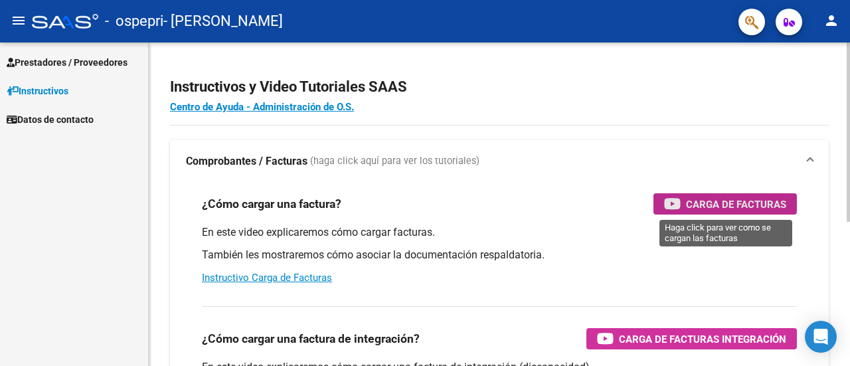
click at [718, 203] on span "Carga de Facturas" at bounding box center [736, 204] width 100 height 17
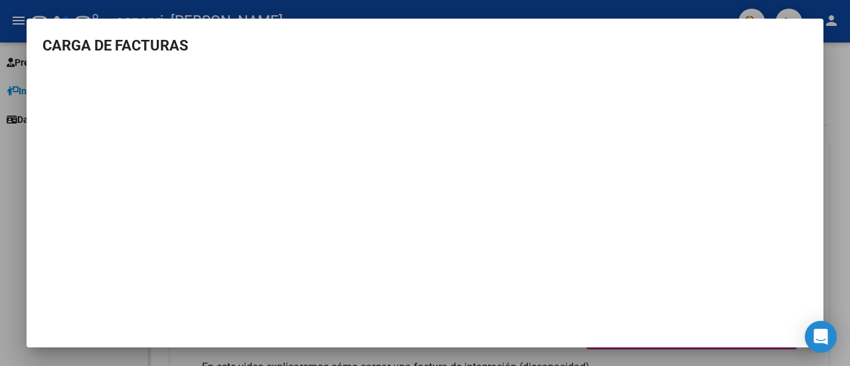
click at [838, 84] on div at bounding box center [425, 183] width 850 height 366
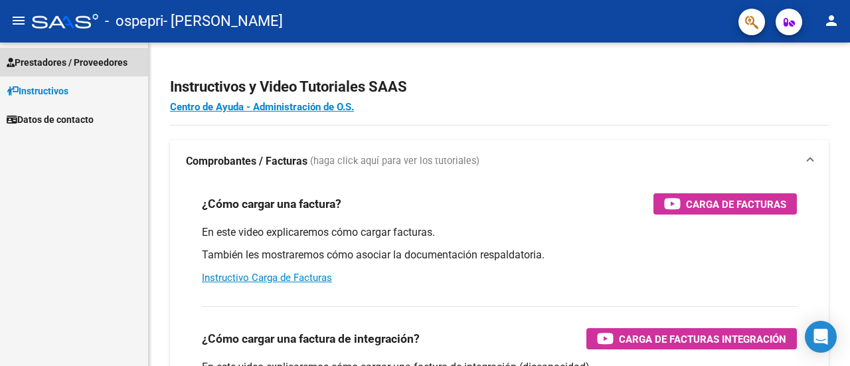
click at [73, 62] on span "Prestadores / Proveedores" at bounding box center [67, 62] width 121 height 15
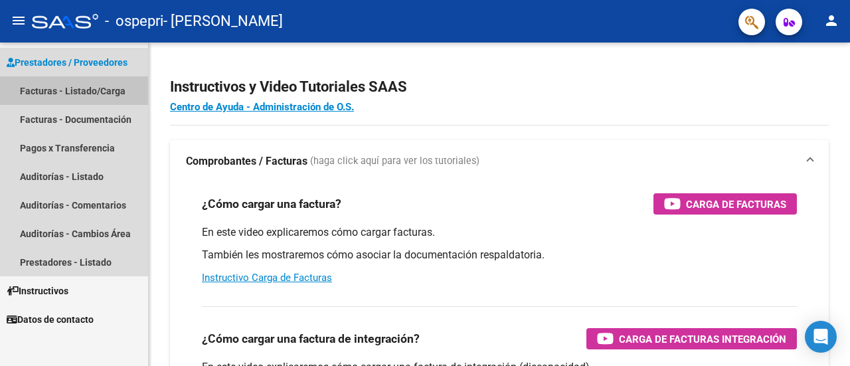
click at [54, 88] on link "Facturas - Listado/Carga" at bounding box center [74, 90] width 148 height 29
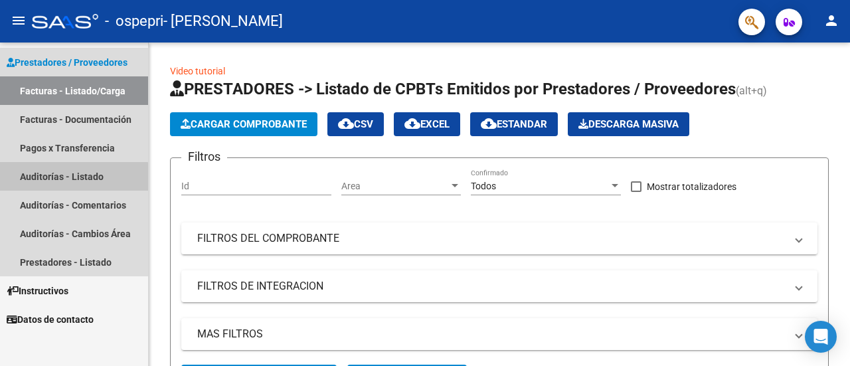
click at [52, 179] on link "Auditorías - Listado" at bounding box center [74, 176] width 148 height 29
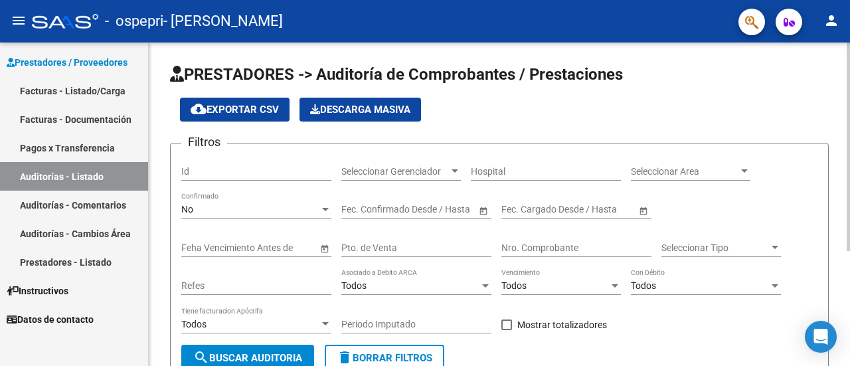
click at [833, 108] on div "PRESTADORES -> Auditoría de Comprobantes / Prestaciones cloud_download Exportar…" at bounding box center [499, 293] width 701 height 503
drag, startPoint x: 833, startPoint y: 108, endPoint x: 837, endPoint y: 182, distance: 74.5
click at [837, 182] on div "PRESTADORES -> Auditoría de Comprobantes / Prestaciones cloud_download Exportar…" at bounding box center [499, 293] width 701 height 503
click at [813, 131] on app-list-header "PRESTADORES -> Auditoría de Comprobantes / Prestaciones cloud_download Exportar…" at bounding box center [499, 223] width 659 height 319
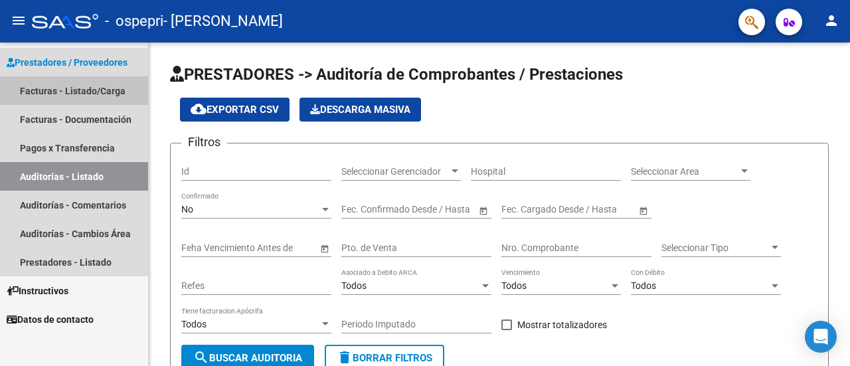
click at [42, 90] on link "Facturas - Listado/Carga" at bounding box center [74, 90] width 148 height 29
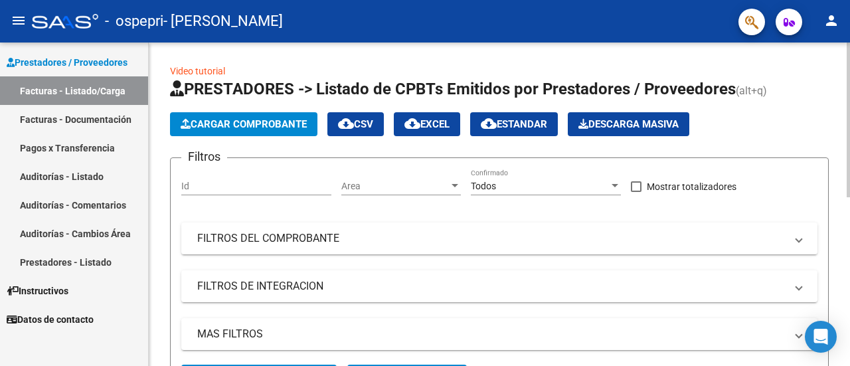
scroll to position [323, 0]
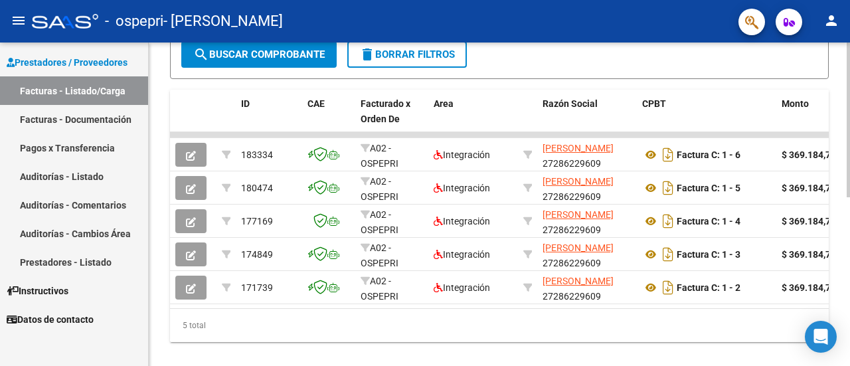
click at [849, 272] on div at bounding box center [848, 203] width 3 height 323
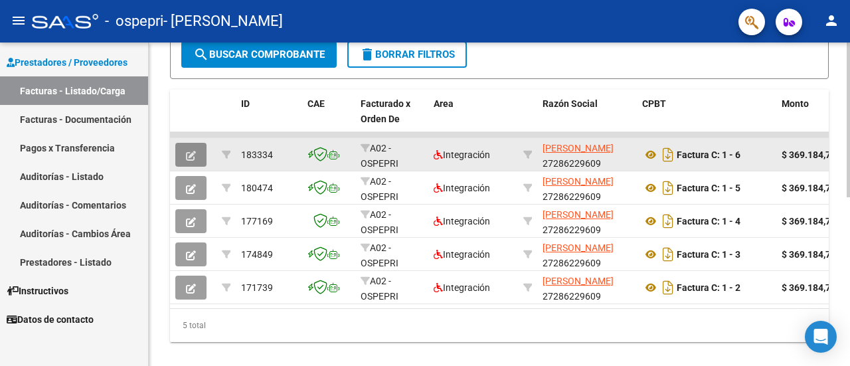
click at [187, 154] on icon "button" at bounding box center [191, 156] width 10 height 10
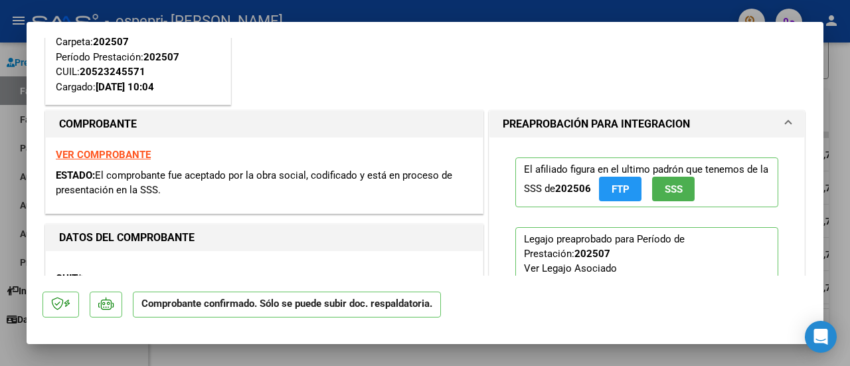
scroll to position [143, 0]
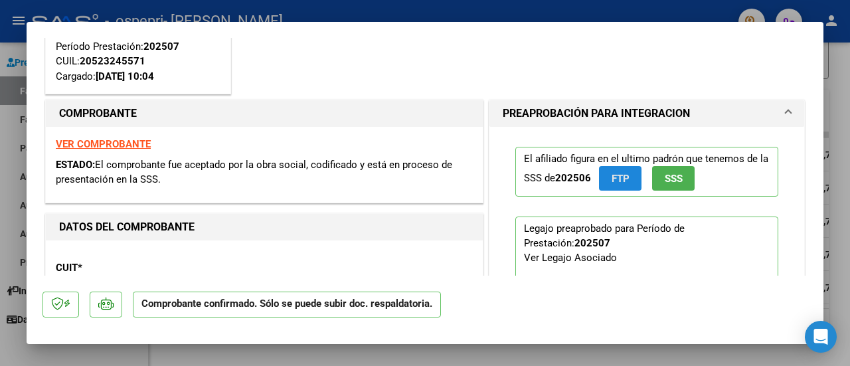
click at [615, 175] on span "FTP" at bounding box center [621, 179] width 18 height 12
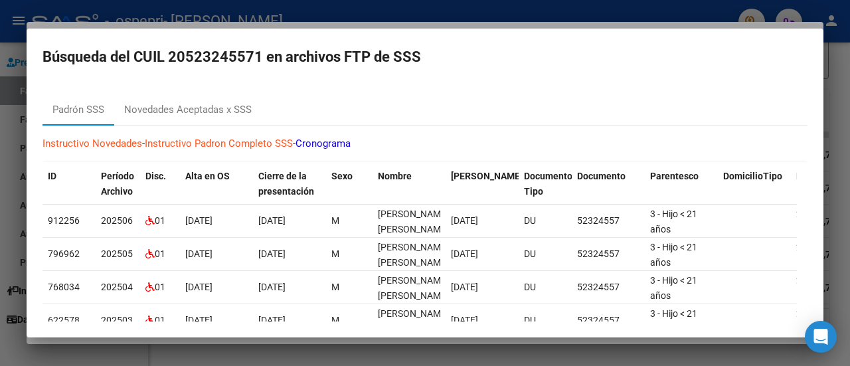
click at [843, 108] on div at bounding box center [425, 183] width 850 height 366
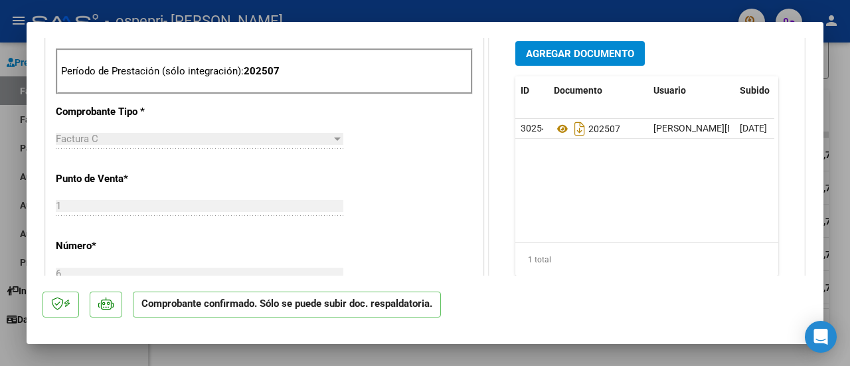
scroll to position [531, 0]
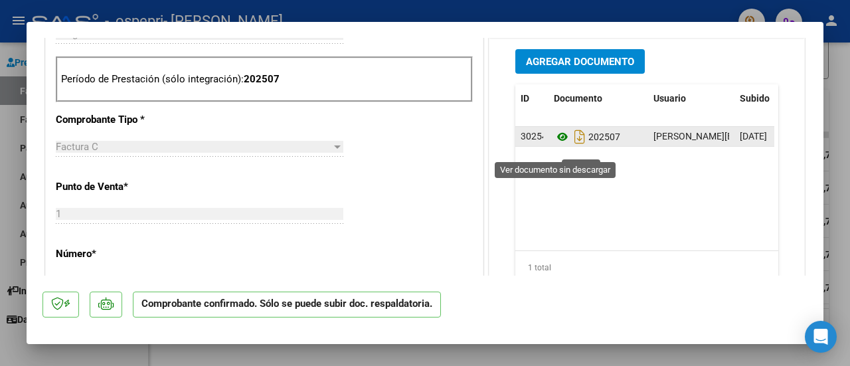
click at [554, 145] on icon at bounding box center [562, 137] width 17 height 16
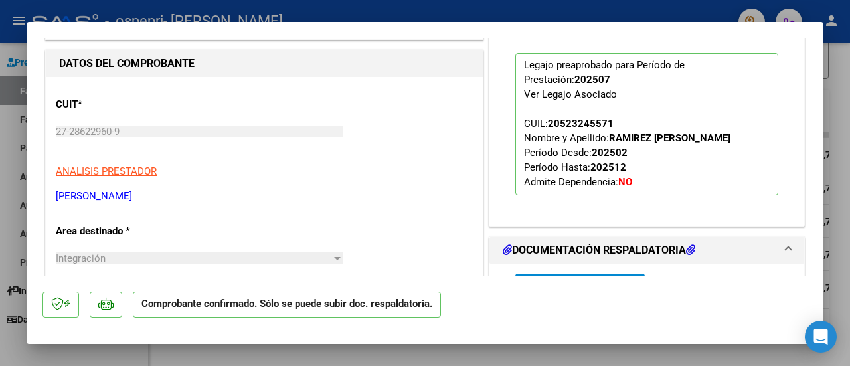
scroll to position [457, 0]
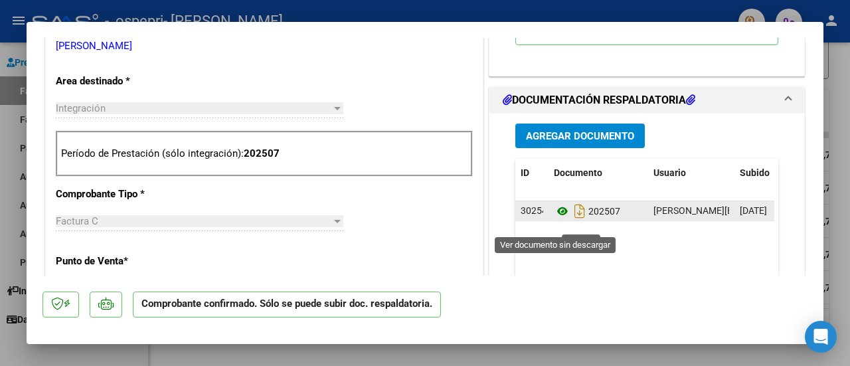
click at [562, 219] on icon at bounding box center [562, 211] width 17 height 16
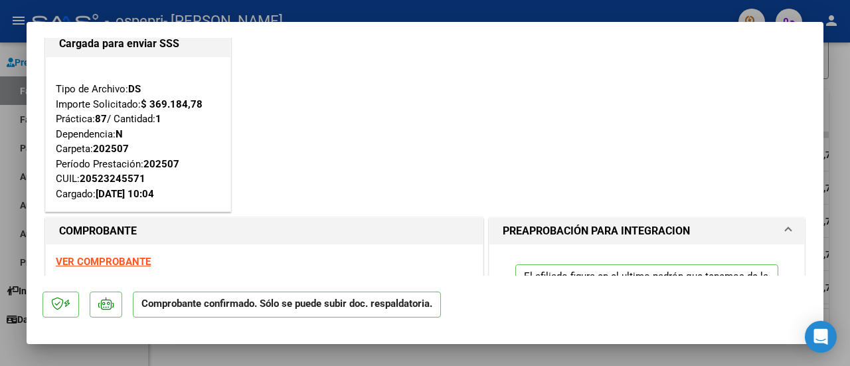
scroll to position [0, 0]
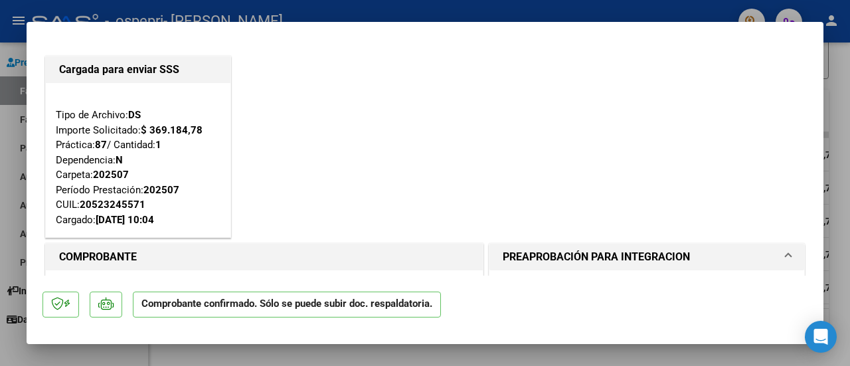
click at [849, 112] on div at bounding box center [425, 183] width 850 height 366
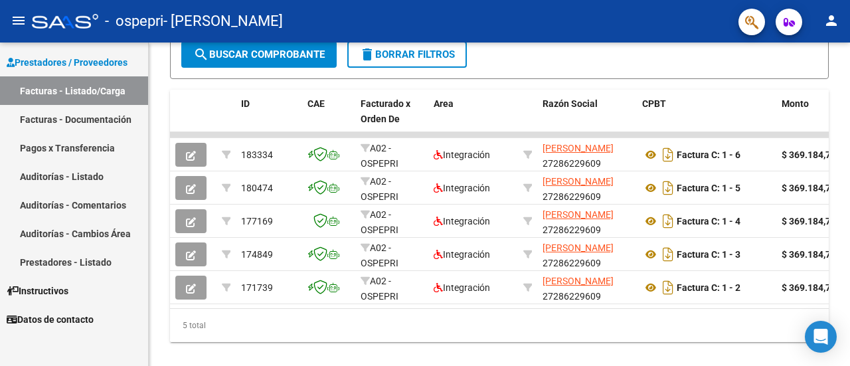
click at [36, 60] on span "Prestadores / Proveedores" at bounding box center [67, 62] width 121 height 15
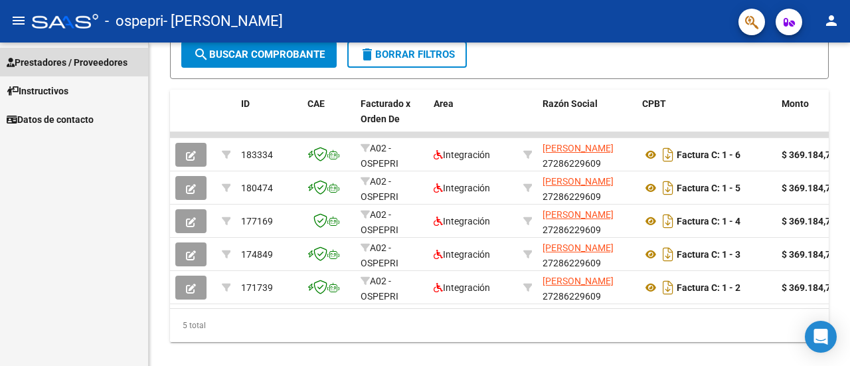
click at [36, 60] on span "Prestadores / Proveedores" at bounding box center [67, 62] width 121 height 15
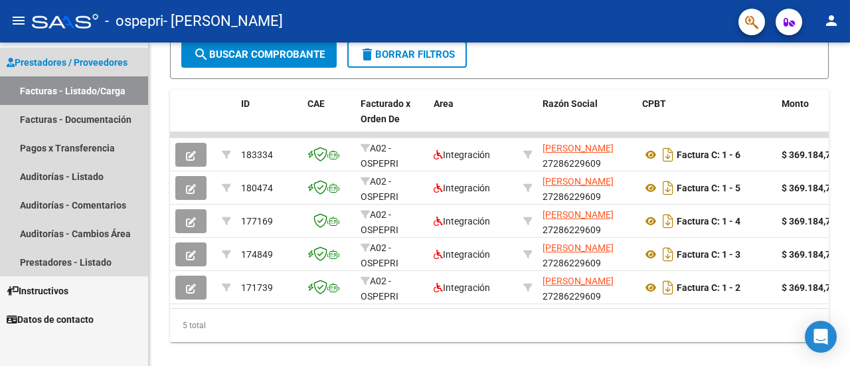
click at [35, 87] on link "Facturas - Listado/Carga" at bounding box center [74, 90] width 148 height 29
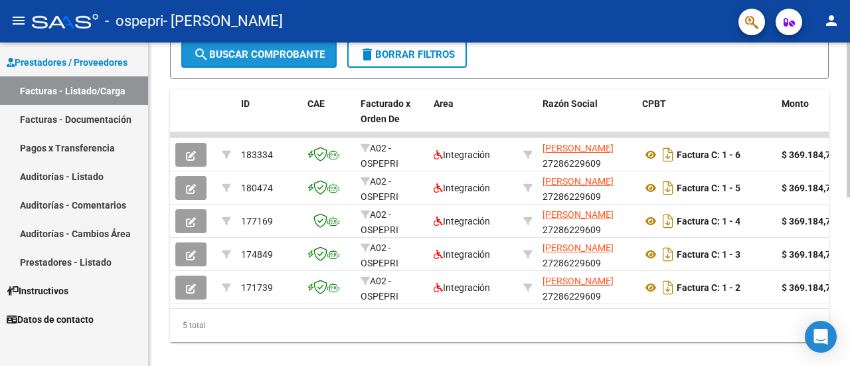
click at [255, 48] on span "search Buscar Comprobante" at bounding box center [258, 54] width 131 height 12
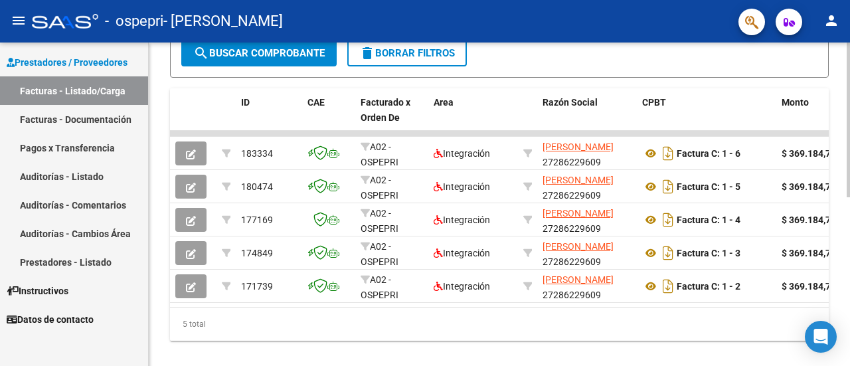
scroll to position [1, 0]
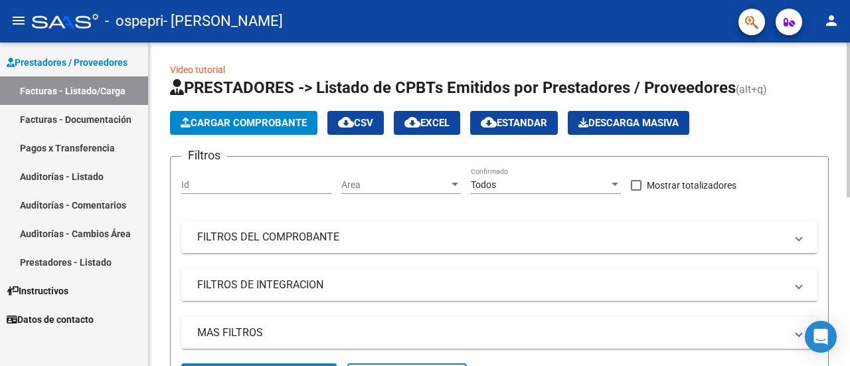
click at [849, 186] on div at bounding box center [848, 203] width 3 height 323
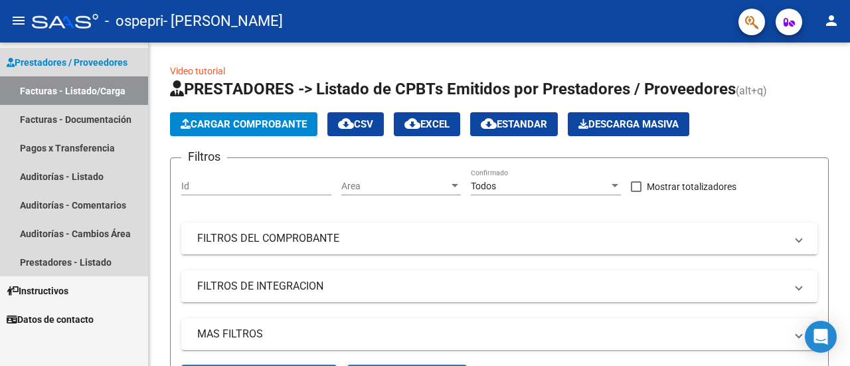
click at [63, 60] on span "Prestadores / Proveedores" at bounding box center [67, 62] width 121 height 15
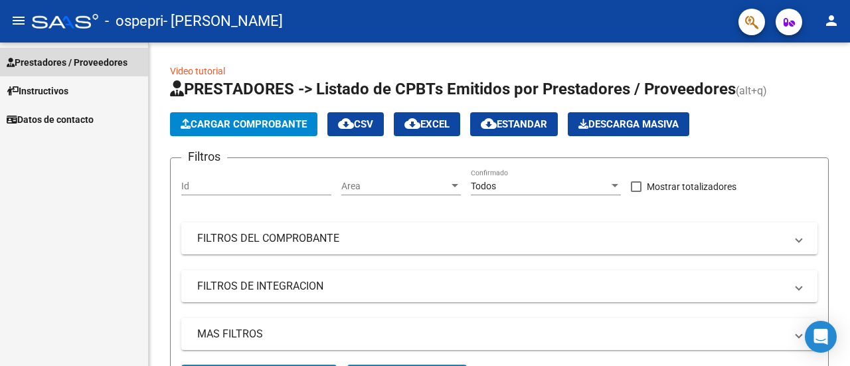
click at [63, 62] on span "Prestadores / Proveedores" at bounding box center [67, 62] width 121 height 15
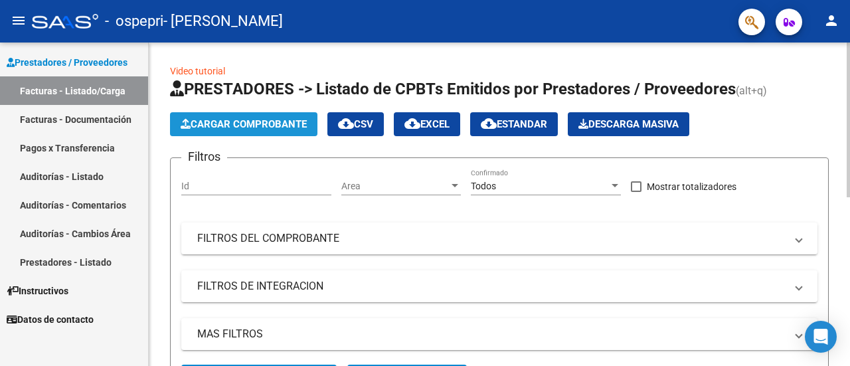
click at [235, 115] on button "Cargar Comprobante" at bounding box center [243, 124] width 147 height 24
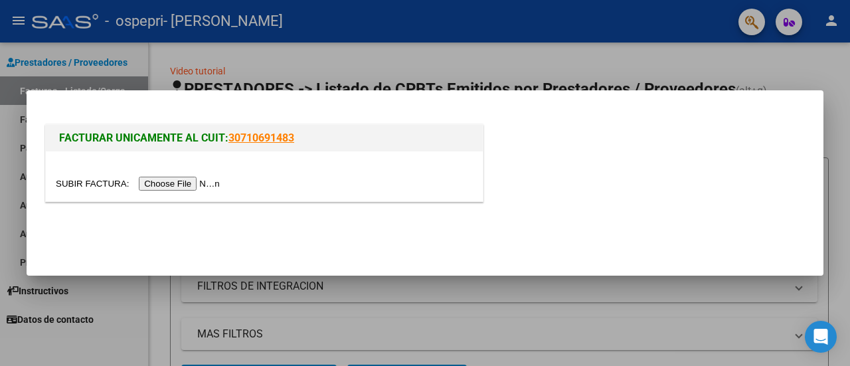
click at [831, 52] on div at bounding box center [425, 183] width 850 height 366
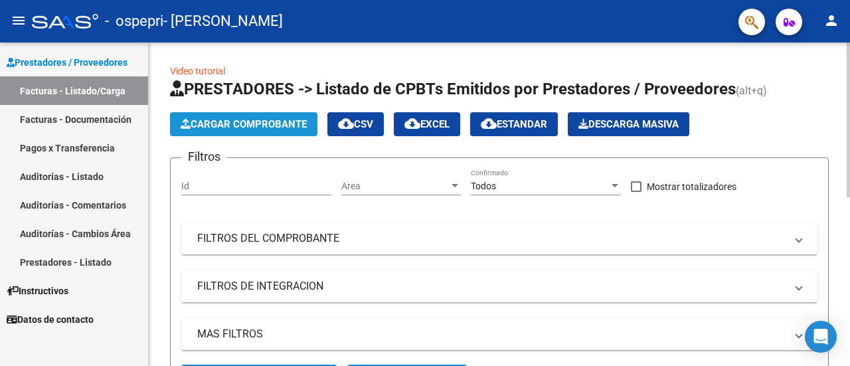
click at [277, 120] on span "Cargar Comprobante" at bounding box center [244, 124] width 126 height 12
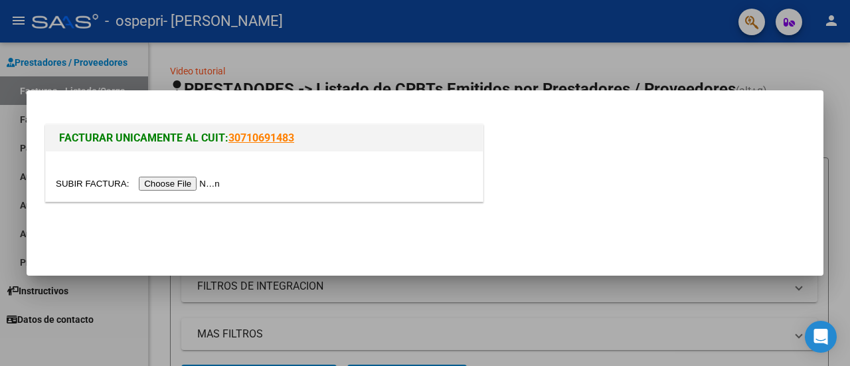
click at [191, 184] on input "file" at bounding box center [140, 184] width 168 height 14
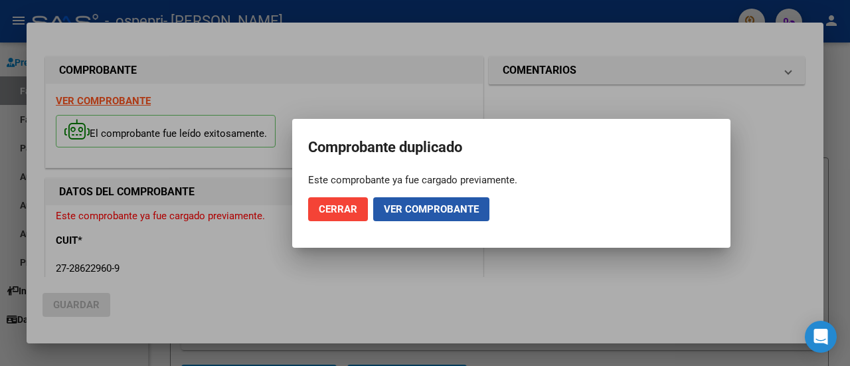
click at [440, 212] on span "Ver comprobante" at bounding box center [431, 209] width 95 height 12
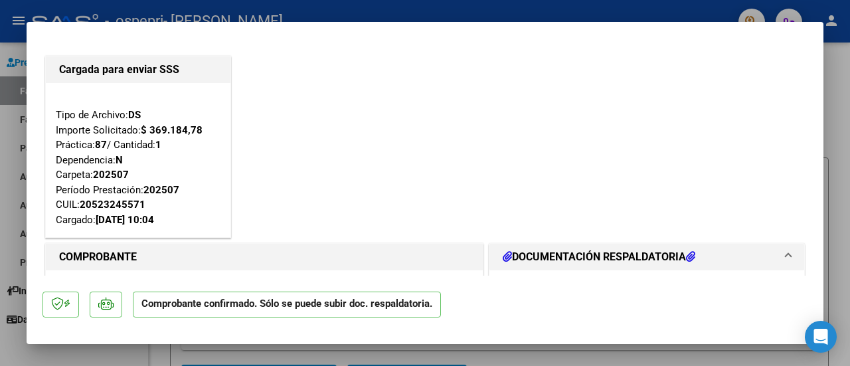
click at [515, 253] on h1 "DOCUMENTACIÓN RESPALDATORIA" at bounding box center [599, 257] width 193 height 16
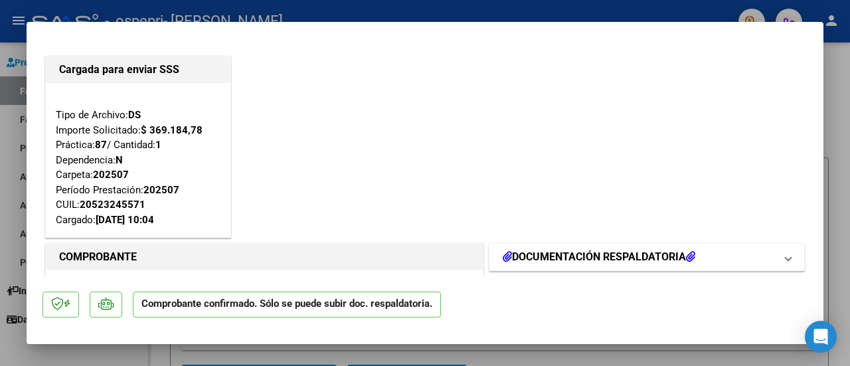
click at [785, 260] on span at bounding box center [787, 257] width 5 height 16
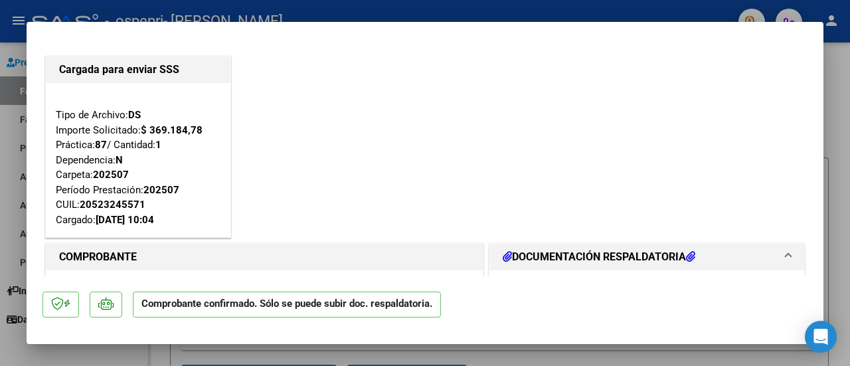
click at [637, 252] on h1 "DOCUMENTACIÓN RESPALDATORIA" at bounding box center [599, 257] width 193 height 16
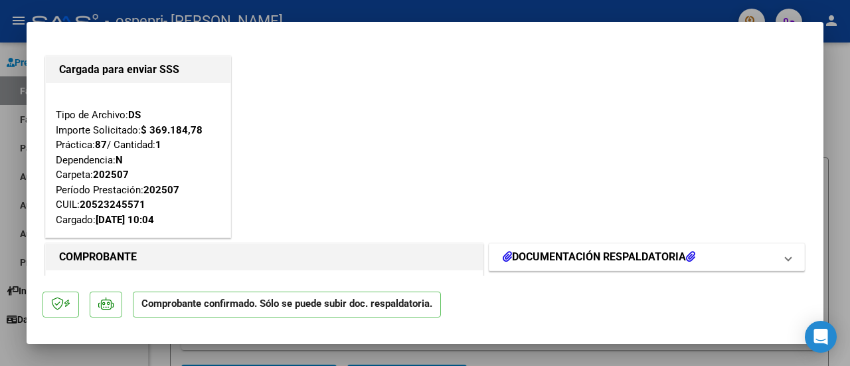
click at [637, 252] on h1 "DOCUMENTACIÓN RESPALDATORIA" at bounding box center [599, 257] width 193 height 16
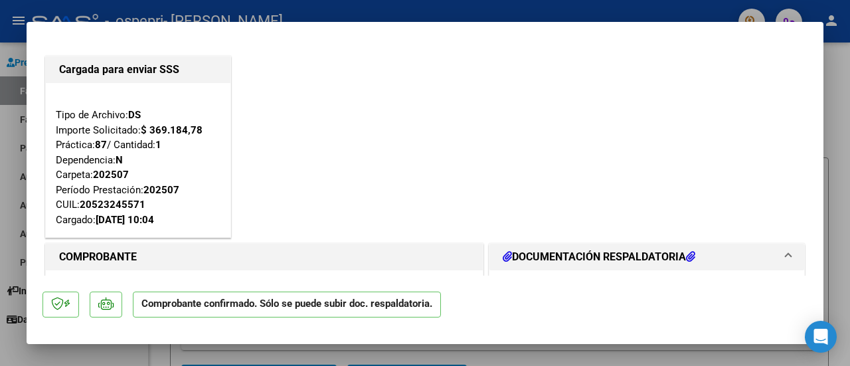
click at [222, 307] on p "Comprobante confirmado. Sólo se puede subir doc. respaldatoria." at bounding box center [287, 304] width 308 height 26
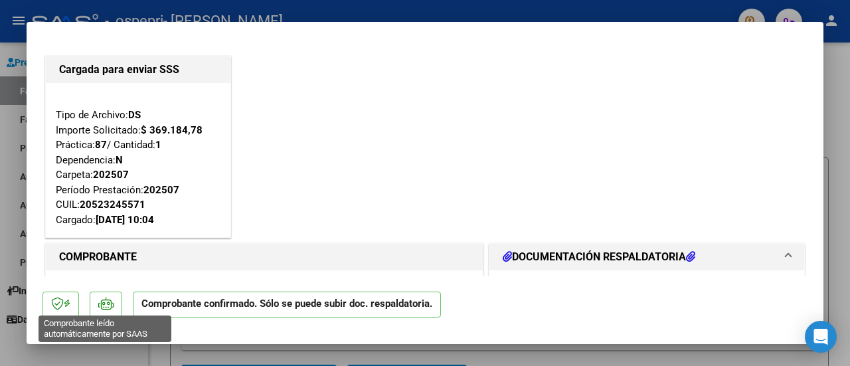
click at [108, 305] on icon at bounding box center [105, 303] width 15 height 13
click at [61, 307] on icon at bounding box center [57, 303] width 13 height 13
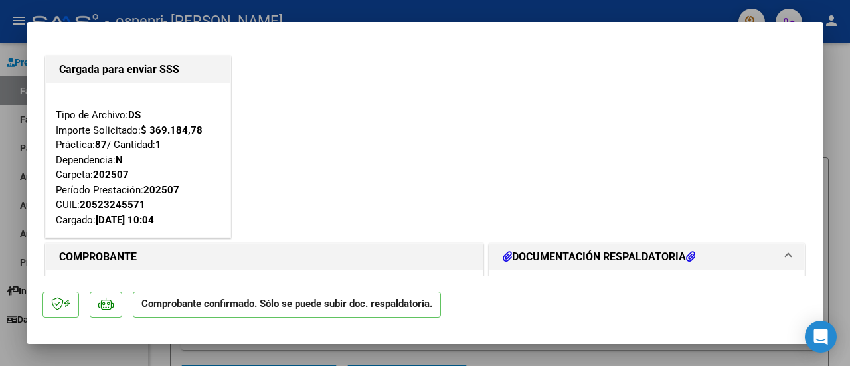
click at [61, 307] on icon at bounding box center [57, 303] width 13 height 13
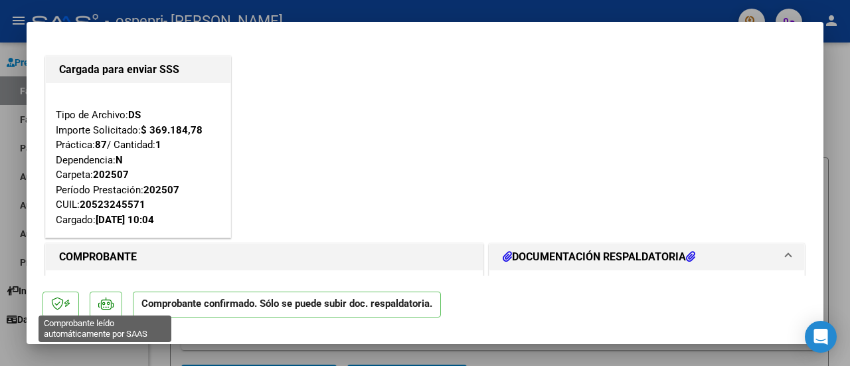
click at [102, 309] on icon at bounding box center [105, 303] width 15 height 13
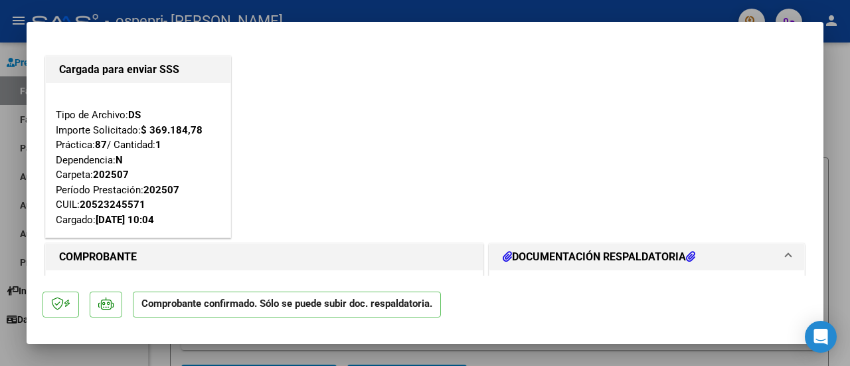
click at [102, 309] on icon at bounding box center [105, 303] width 15 height 13
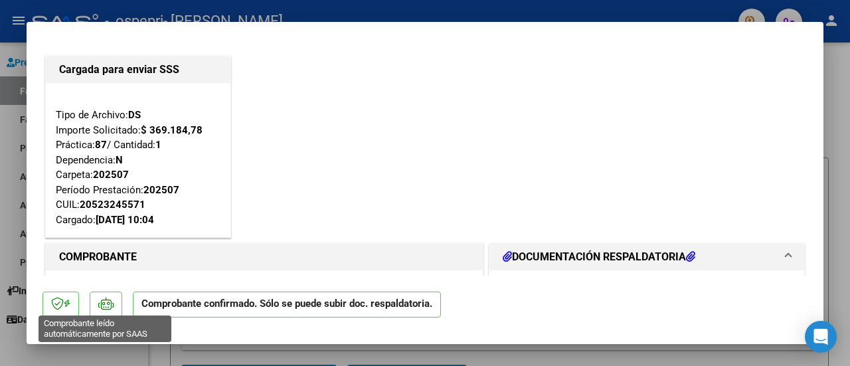
click at [106, 298] on icon at bounding box center [105, 303] width 15 height 13
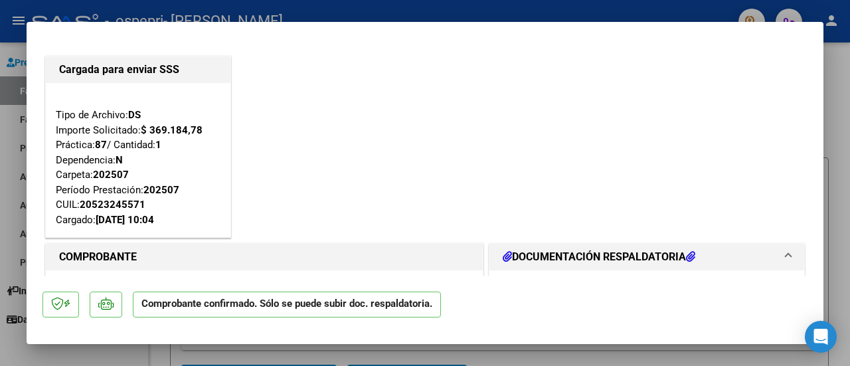
click at [503, 253] on icon at bounding box center [507, 256] width 9 height 11
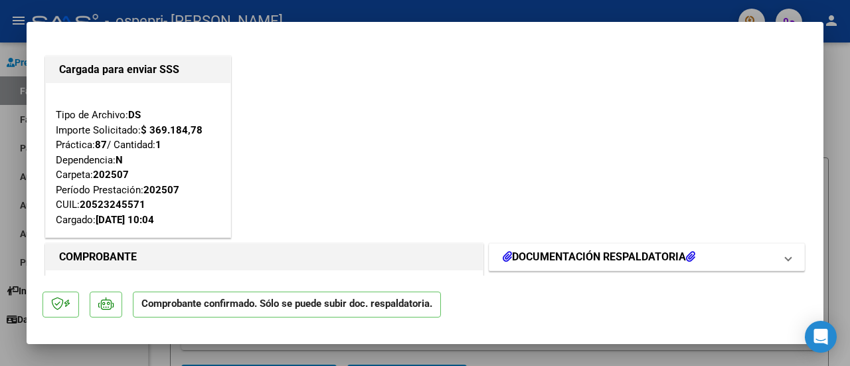
click at [503, 253] on icon at bounding box center [507, 256] width 9 height 11
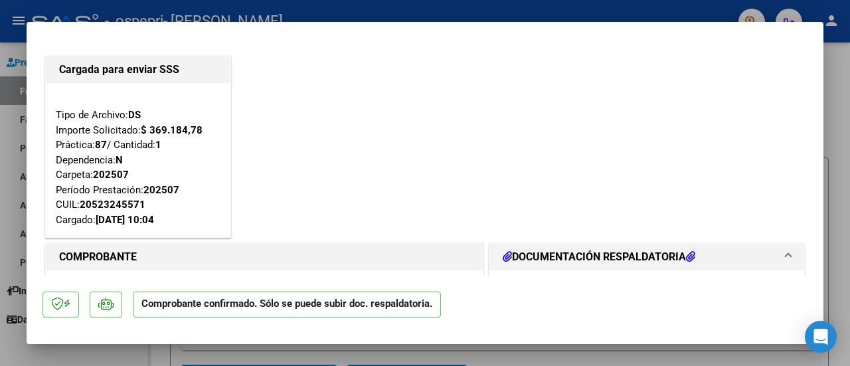
click at [503, 253] on icon at bounding box center [507, 256] width 9 height 11
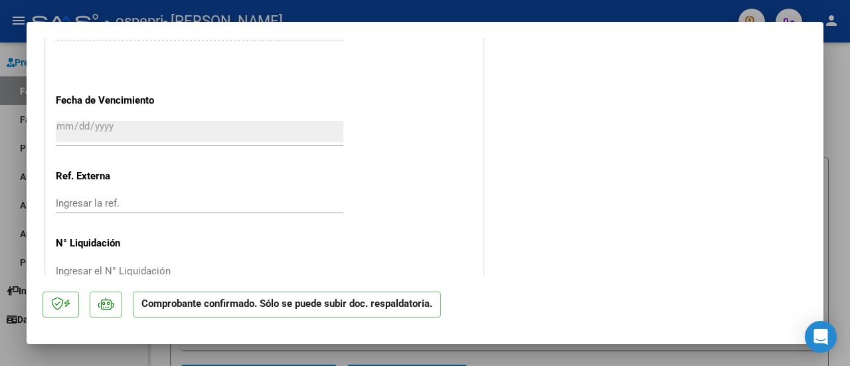
scroll to position [1034, 0]
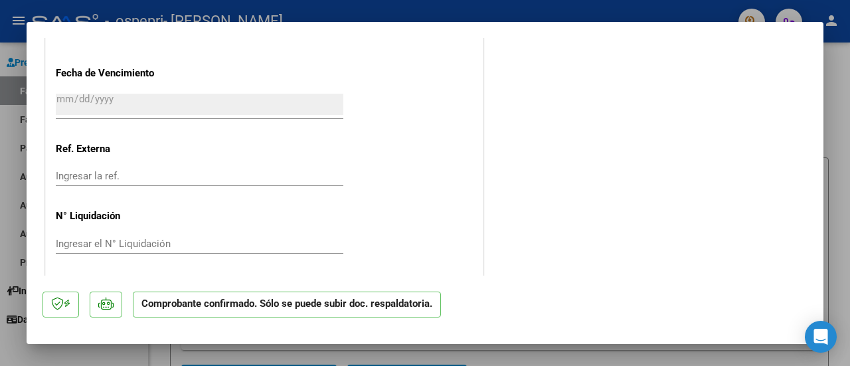
click at [289, 307] on p "Comprobante confirmado. Sólo se puede subir doc. respaldatoria." at bounding box center [287, 304] width 308 height 26
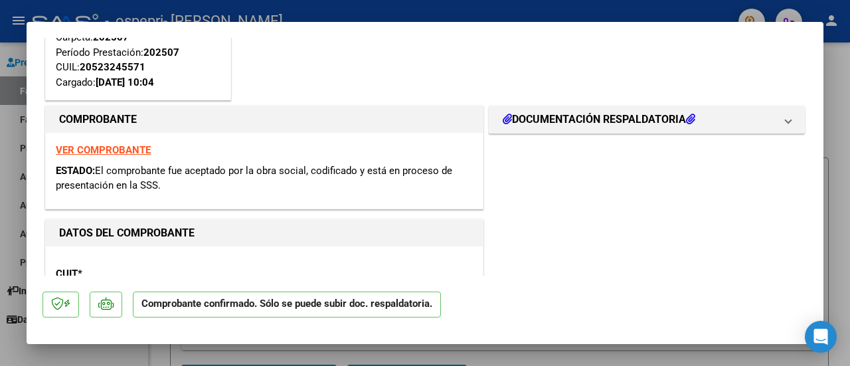
scroll to position [93, 0]
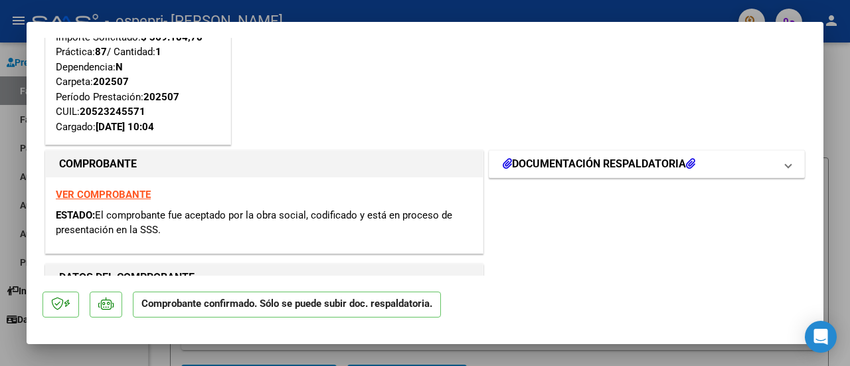
click at [785, 163] on span at bounding box center [787, 164] width 5 height 16
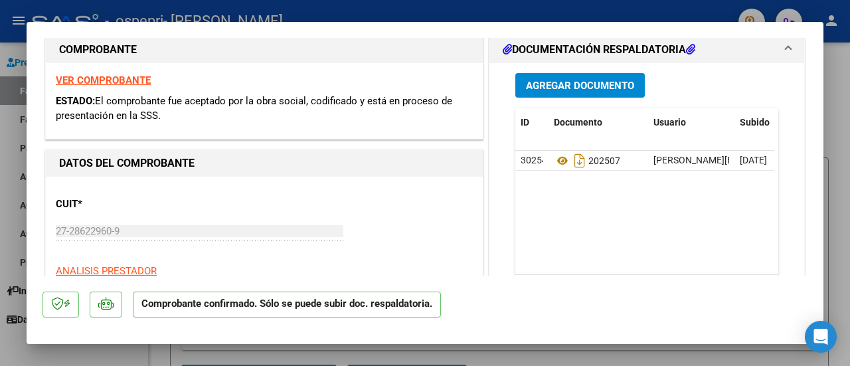
scroll to position [210, 0]
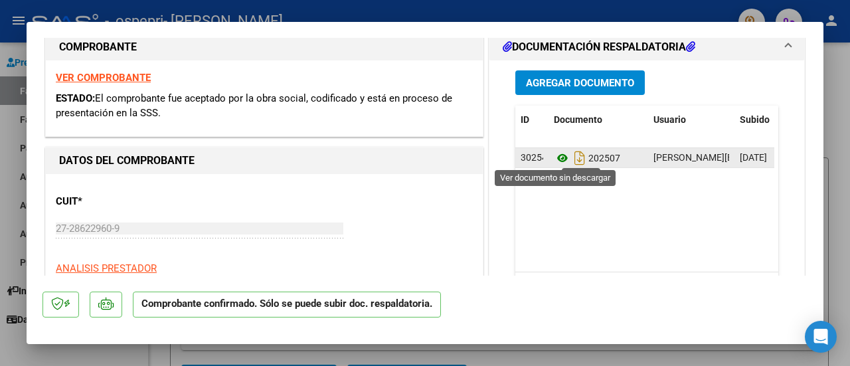
click at [554, 156] on icon at bounding box center [562, 158] width 17 height 16
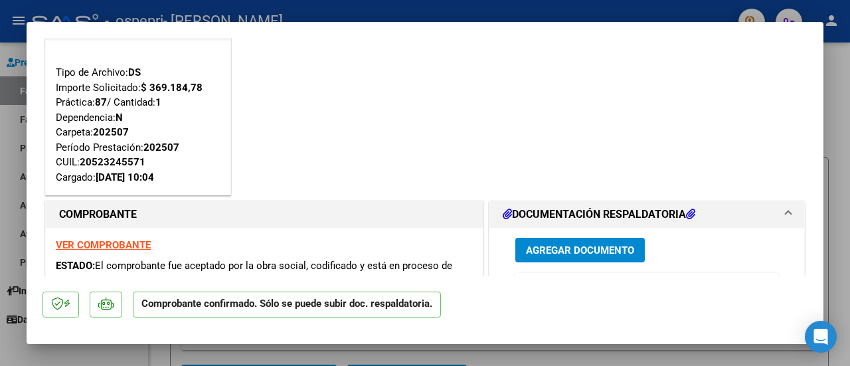
scroll to position [0, 0]
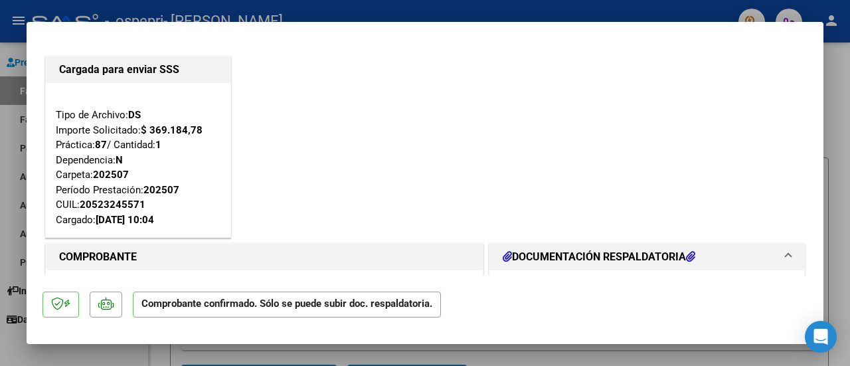
click at [829, 108] on div at bounding box center [425, 183] width 850 height 366
type input "$ 0,00"
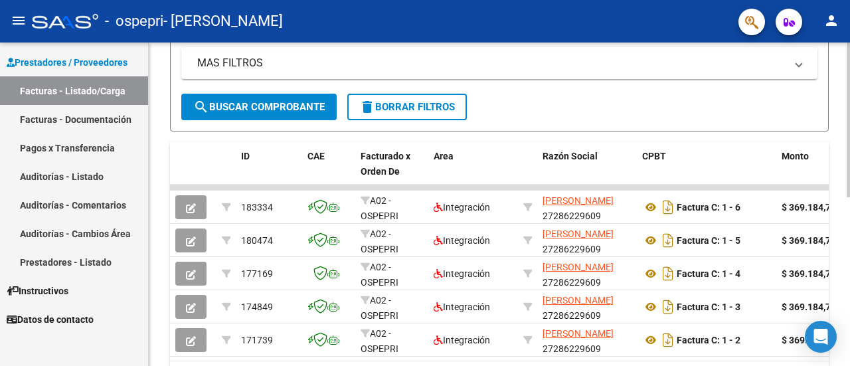
scroll to position [276, 0]
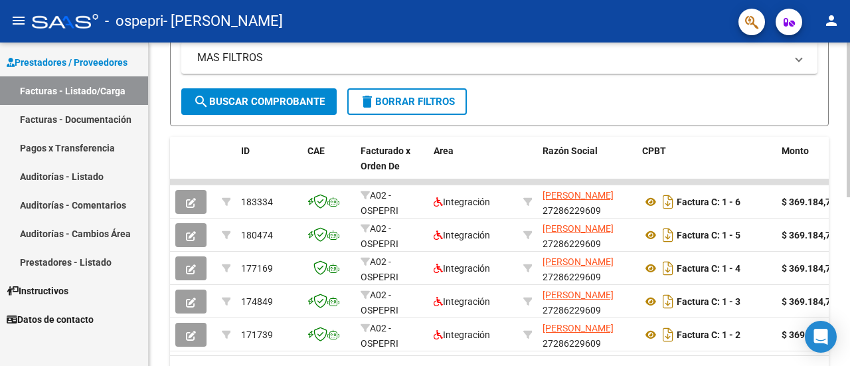
click at [849, 253] on div at bounding box center [848, 256] width 3 height 155
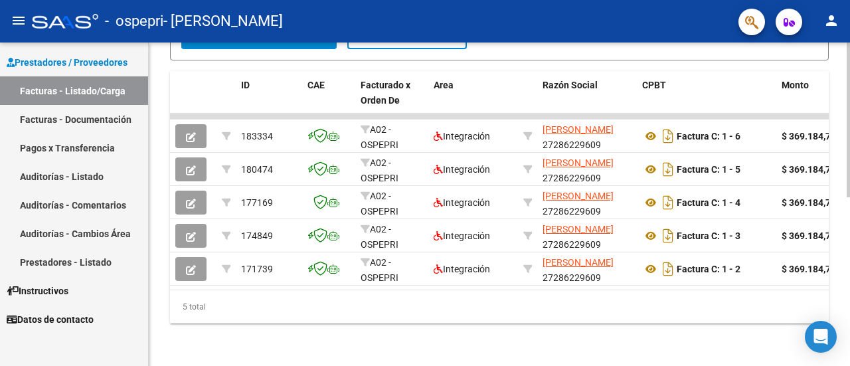
click at [849, 274] on div at bounding box center [848, 288] width 3 height 155
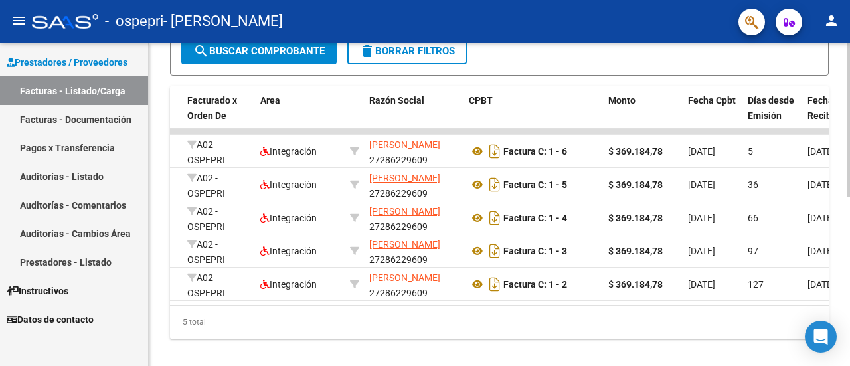
scroll to position [324, 0]
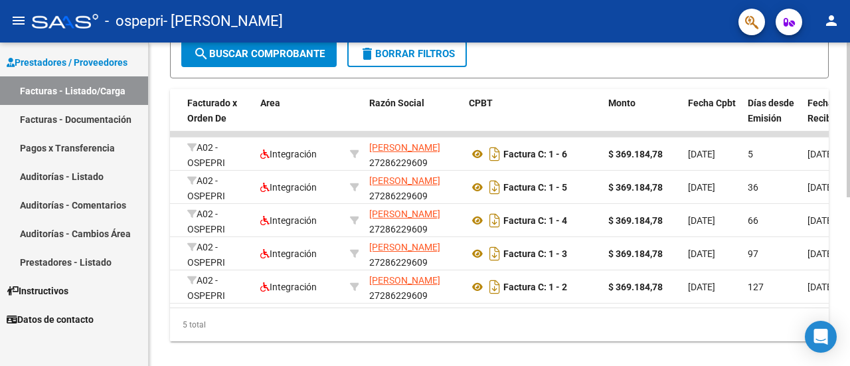
click at [844, 260] on div "Video tutorial PRESTADORES -> Listado de CPBTs Emitidos por Prestadores / Prove…" at bounding box center [501, 50] width 704 height 665
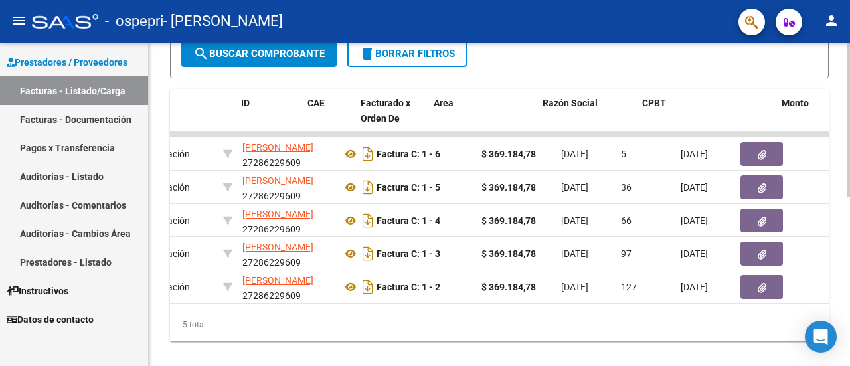
scroll to position [0, 0]
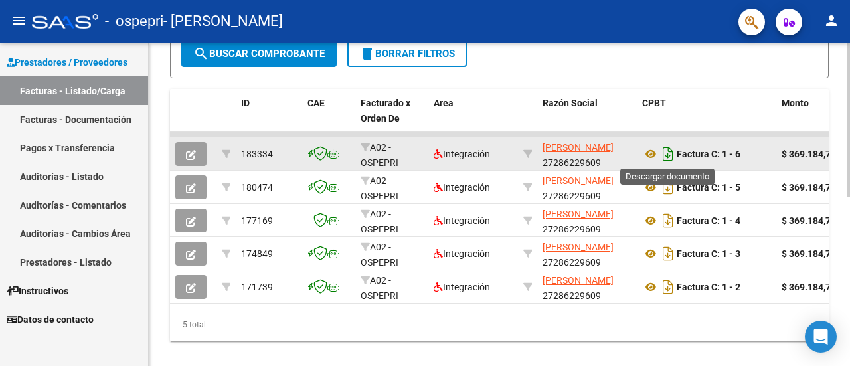
click at [671, 149] on icon "Descargar documento" at bounding box center [667, 153] width 17 height 21
